Goal: Task Accomplishment & Management: Complete application form

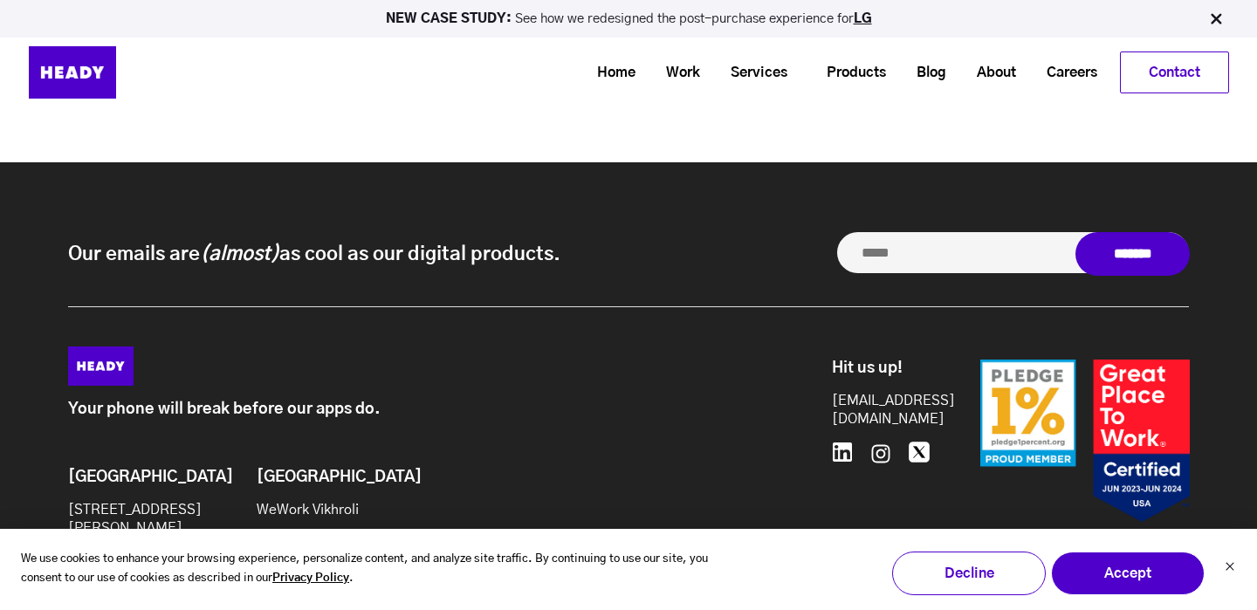
scroll to position [8022, 0]
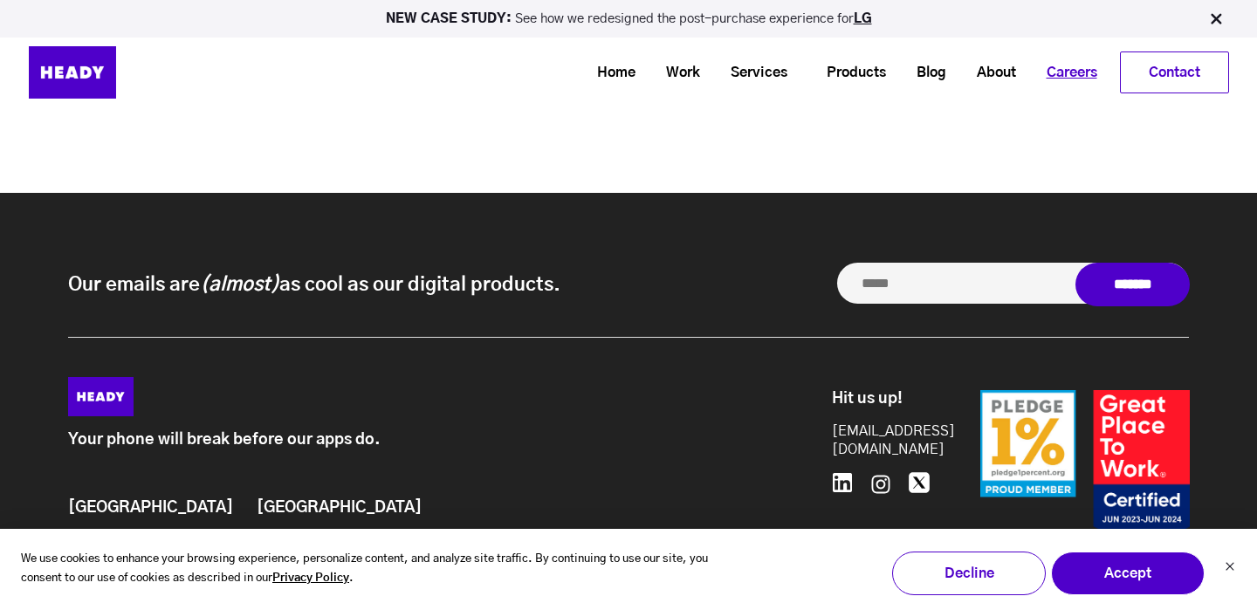
click at [1066, 69] on link "Careers" at bounding box center [1065, 73] width 81 height 32
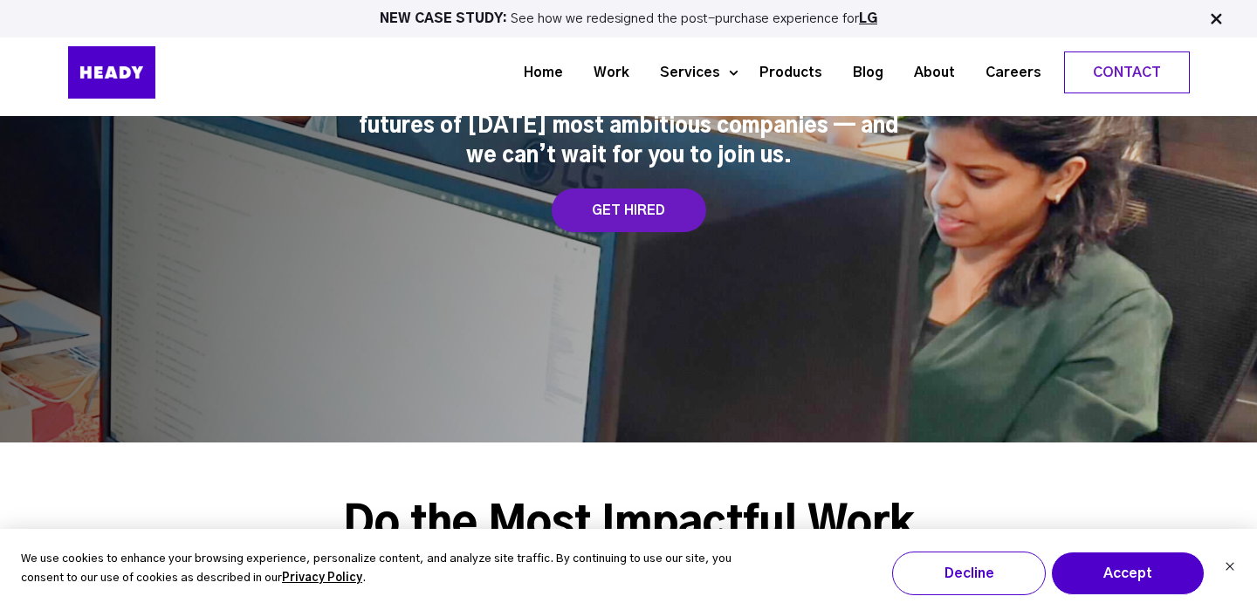
scroll to position [226, 0]
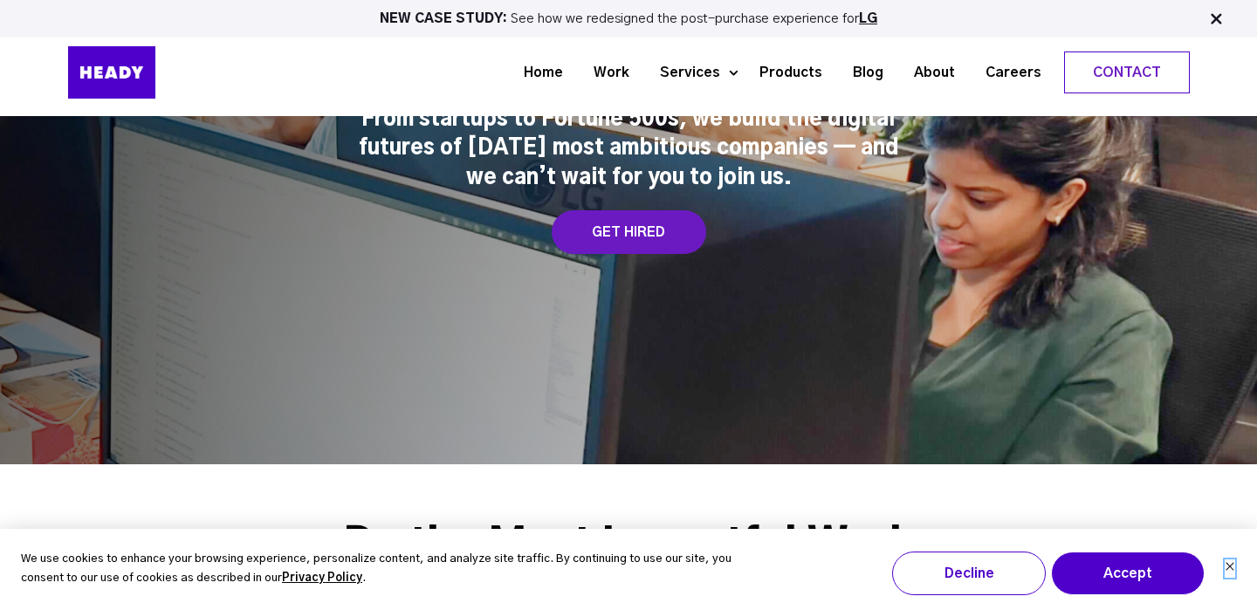
click at [1228, 568] on icon "Dismiss cookie banner" at bounding box center [1230, 566] width 10 height 10
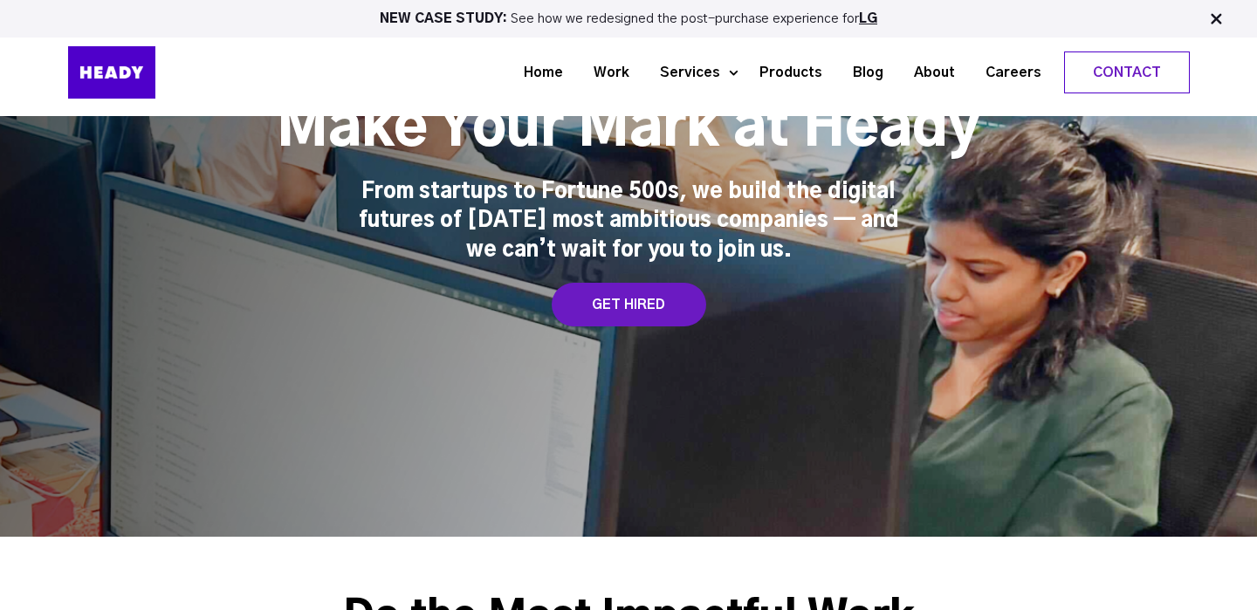
scroll to position [112, 0]
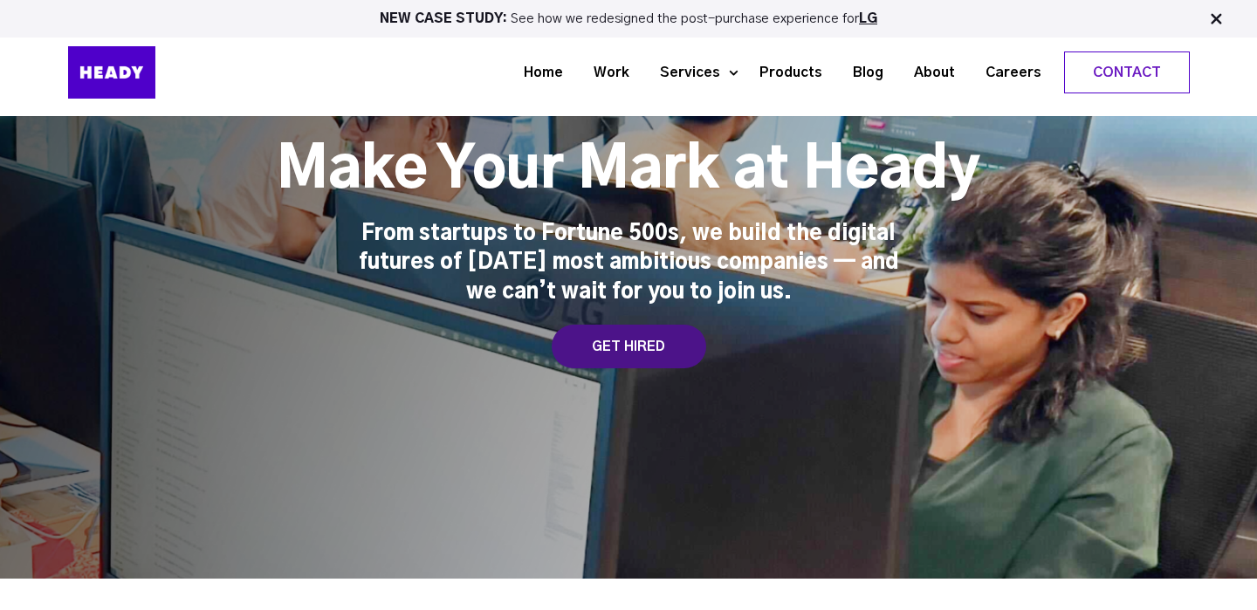
click at [670, 366] on div "GET HIRED" at bounding box center [629, 347] width 155 height 44
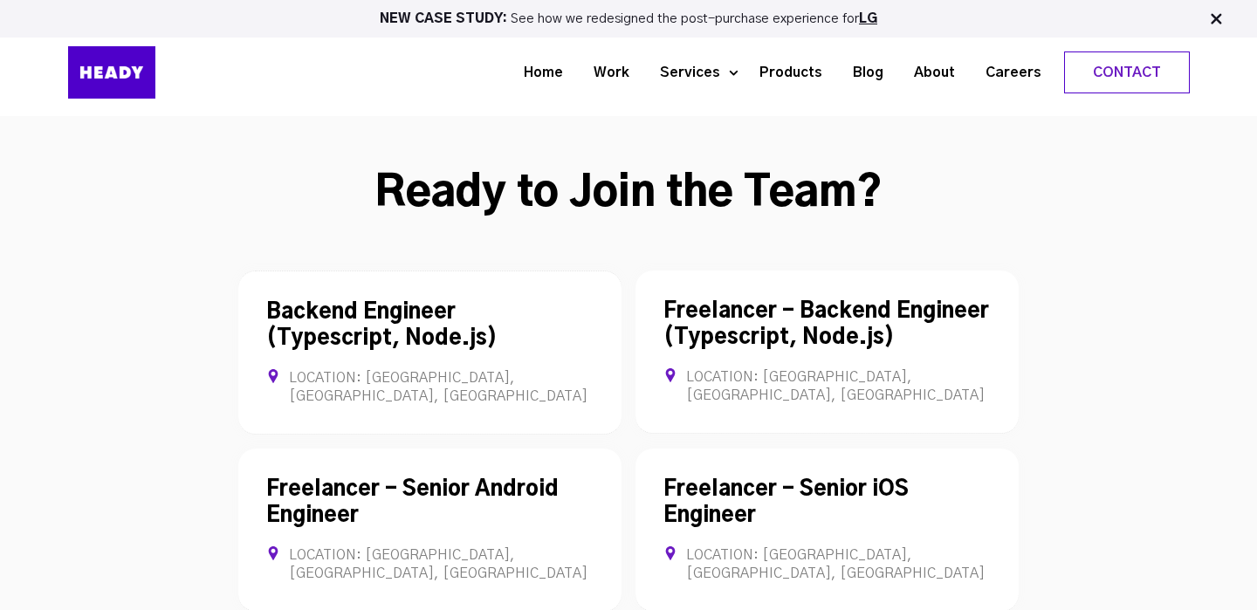
scroll to position [4724, 0]
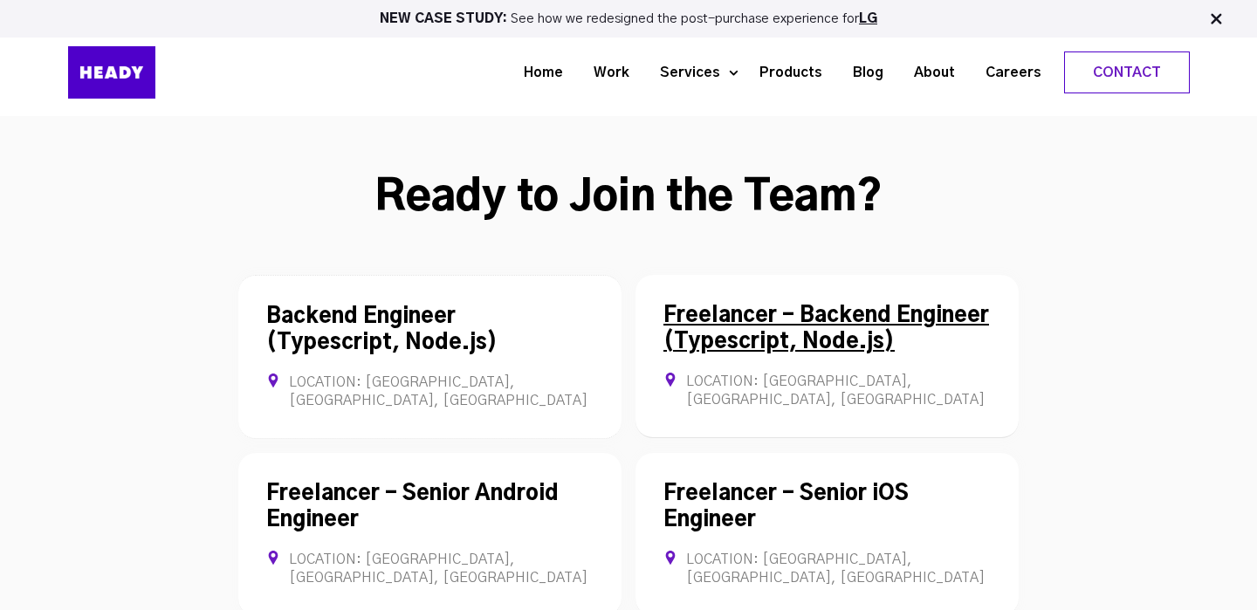
click at [759, 306] on link "Freelancer - Backend Engineer (Typescript, Node.js)" at bounding box center [826, 329] width 326 height 47
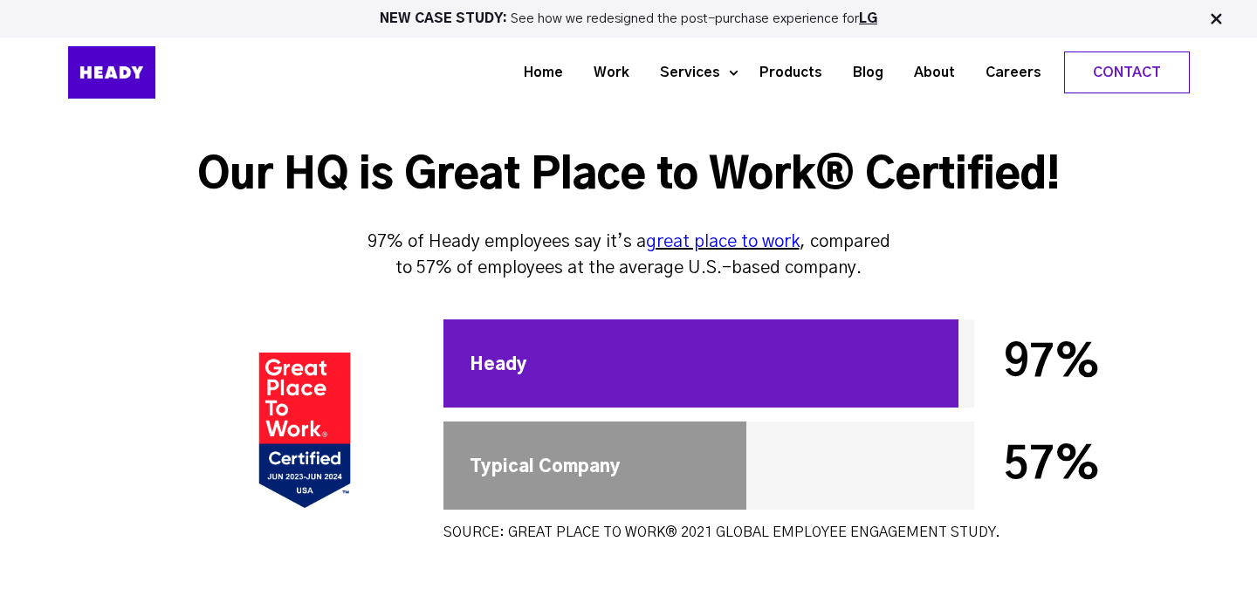
scroll to position [6213, 0]
